Goal: Find specific page/section: Find specific page/section

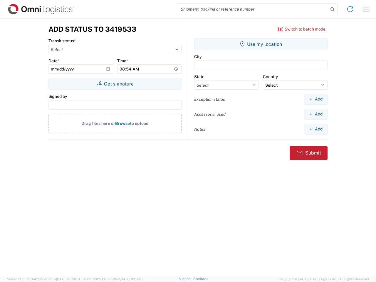
click at [253, 9] on input "search" at bounding box center [252, 9] width 152 height 11
click at [333, 9] on icon at bounding box center [333, 9] width 8 height 8
click at [350, 9] on icon at bounding box center [350, 8] width 9 height 9
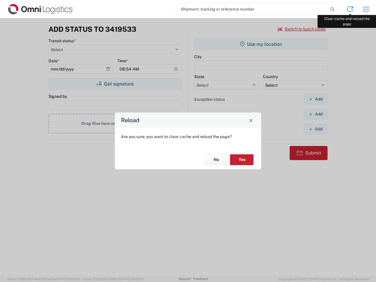
click at [366, 9] on div "Reload Are you sure, you want to clear cache and reload the page? No Yes" at bounding box center [188, 141] width 376 height 282
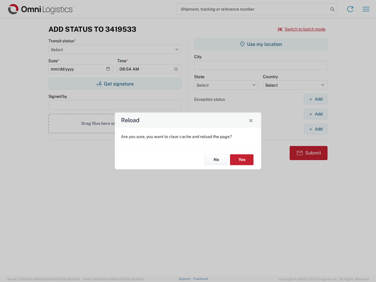
click at [302, 29] on div "Reload Are you sure, you want to clear cache and reload the page? No Yes" at bounding box center [188, 141] width 376 height 282
click at [115, 84] on div "Reload Are you sure, you want to clear cache and reload the page? No Yes" at bounding box center [188, 141] width 376 height 282
click at [261, 44] on div "Reload Are you sure, you want to clear cache and reload the page? No Yes" at bounding box center [188, 141] width 376 height 282
click at [316, 99] on div "Reload Are you sure, you want to clear cache and reload the page? No Yes" at bounding box center [188, 141] width 376 height 282
click at [316, 114] on div "Reload Are you sure, you want to clear cache and reload the page? No Yes" at bounding box center [188, 141] width 376 height 282
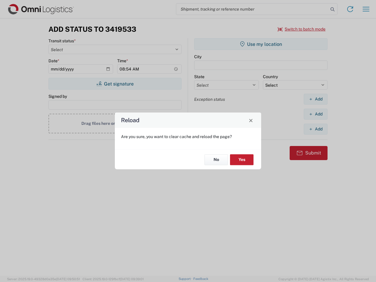
click at [316, 129] on div "Reload Are you sure, you want to clear cache and reload the page? No Yes" at bounding box center [188, 141] width 376 height 282
